Goal: Navigation & Orientation: Find specific page/section

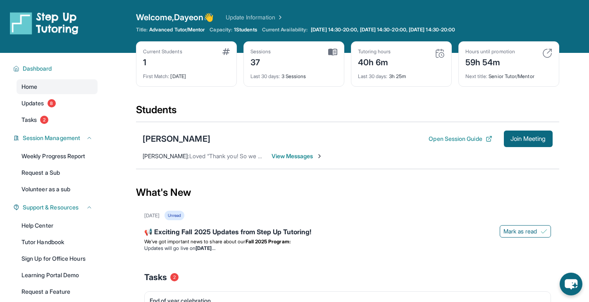
click at [287, 155] on span "View Messages" at bounding box center [297, 156] width 52 height 8
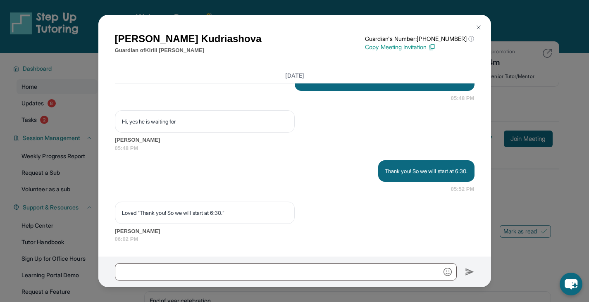
scroll to position [22364, 0]
click at [479, 25] on img at bounding box center [478, 27] width 7 height 7
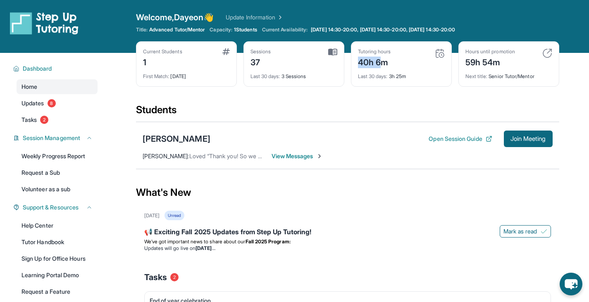
drag, startPoint x: 383, startPoint y: 62, endPoint x: 356, endPoint y: 60, distance: 26.9
click at [356, 60] on div "Tutoring hours 40h 6m Last 30 days : 3h 25m" at bounding box center [401, 63] width 101 height 45
click at [365, 60] on div "40h 6m" at bounding box center [374, 61] width 33 height 13
drag, startPoint x: 390, startPoint y: 64, endPoint x: 354, endPoint y: 64, distance: 36.8
click at [354, 64] on div "Tutoring hours 40h 6m Last 30 days : 3h 25m" at bounding box center [401, 63] width 101 height 45
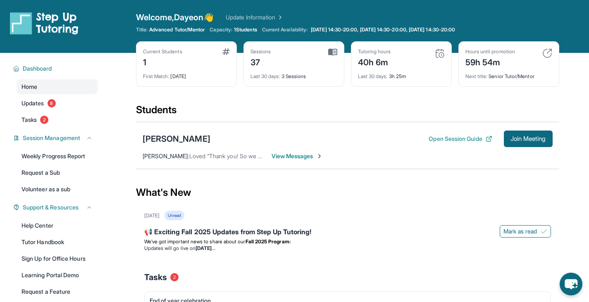
click at [446, 102] on div "Current Students 1 First Match : [DATE] Sessions 37 Last 30 days : 3 Sessions T…" at bounding box center [347, 72] width 423 height 62
click at [411, 179] on div "What's New" at bounding box center [347, 192] width 423 height 36
